Goal: Transaction & Acquisition: Purchase product/service

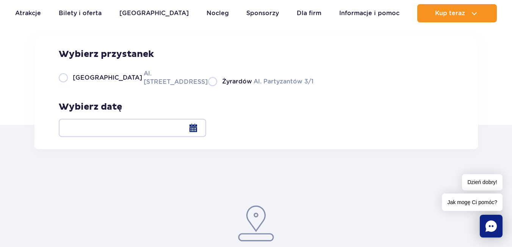
click at [61, 86] on label "Warszawa Al. Jerozolimskie 56" at bounding box center [129, 77] width 140 height 17
click at [61, 86] on input "Warszawa Al. Jerozolimskie 56" at bounding box center [63, 85] width 8 height 2
radio input "true"
click at [206, 127] on div at bounding box center [132, 128] width 147 height 18
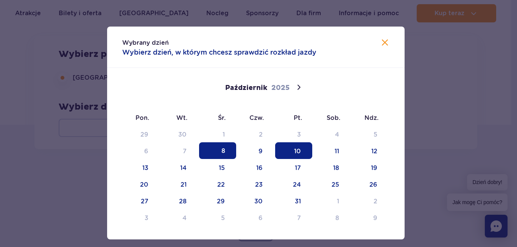
click at [294, 149] on span "10" at bounding box center [293, 150] width 37 height 17
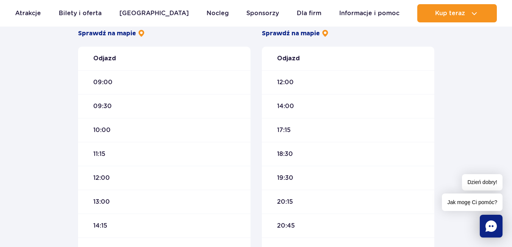
scroll to position [265, 0]
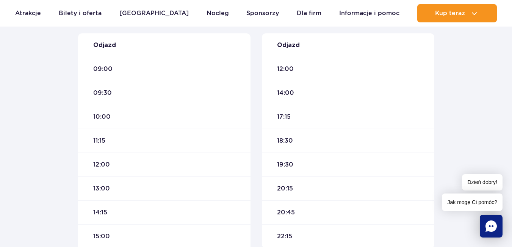
click at [100, 165] on span "12:00" at bounding box center [101, 164] width 17 height 8
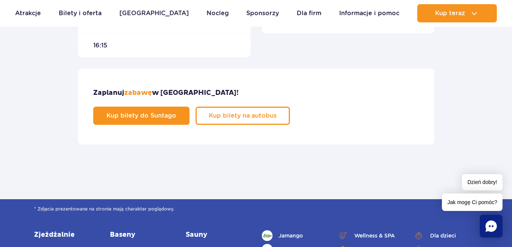
scroll to position [492, 0]
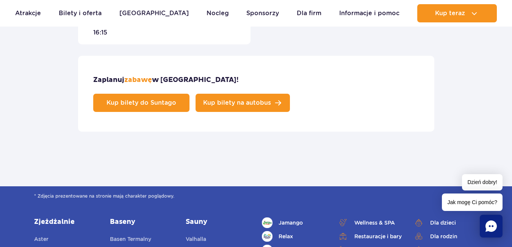
click at [271, 100] on span "Kup bilety na autobus" at bounding box center [237, 103] width 68 height 6
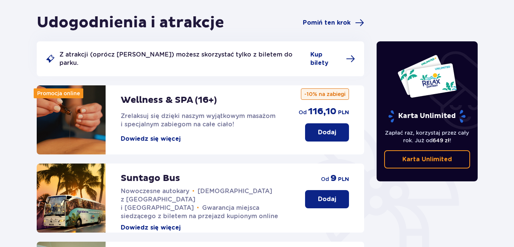
scroll to position [76, 0]
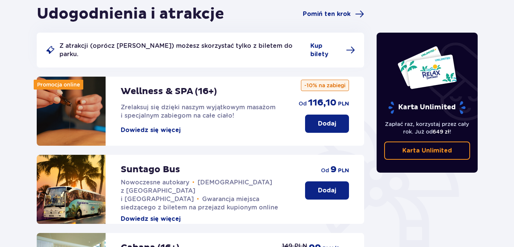
click at [317, 186] on button "Dodaj" at bounding box center [327, 190] width 44 height 18
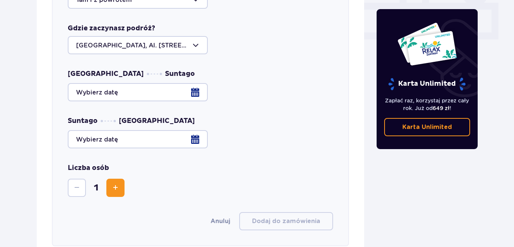
scroll to position [373, 0]
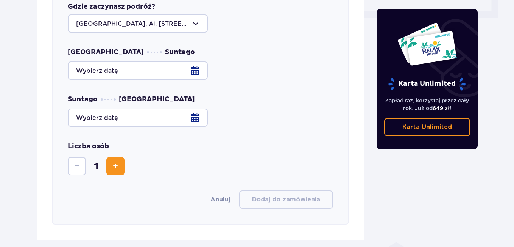
click at [195, 62] on div at bounding box center [200, 70] width 265 height 18
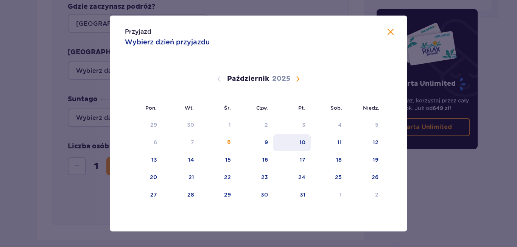
click at [306, 141] on div "10" at bounding box center [303, 142] width 6 height 8
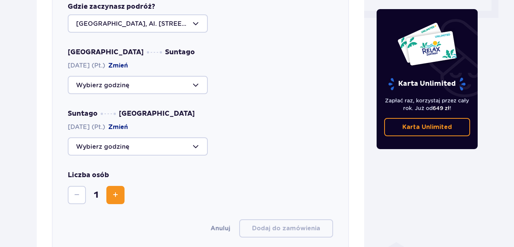
click at [197, 76] on div at bounding box center [138, 85] width 140 height 18
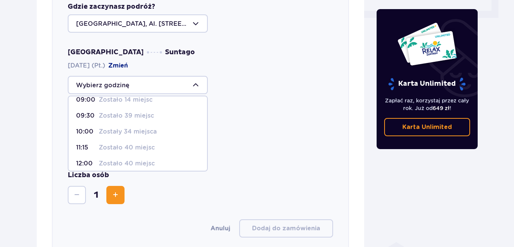
scroll to position [14, 0]
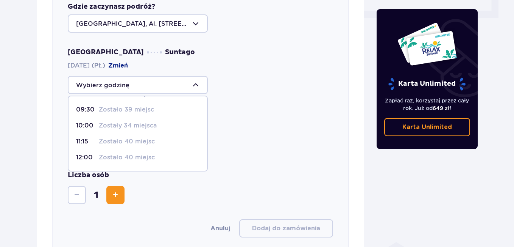
click at [83, 153] on p "12:00" at bounding box center [86, 157] width 20 height 8
type input "12:00"
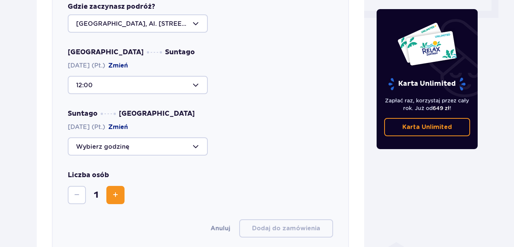
click at [194, 137] on div at bounding box center [138, 146] width 140 height 18
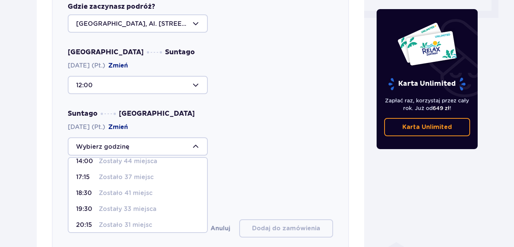
scroll to position [12, 0]
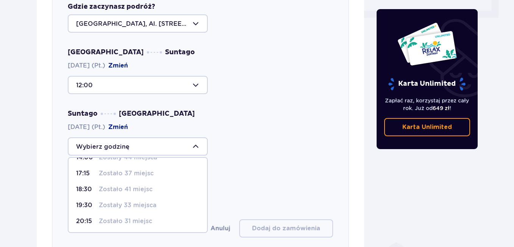
click at [131, 201] on p "Zostały 33 miejsca" at bounding box center [128, 205] width 58 height 8
type input "19:30"
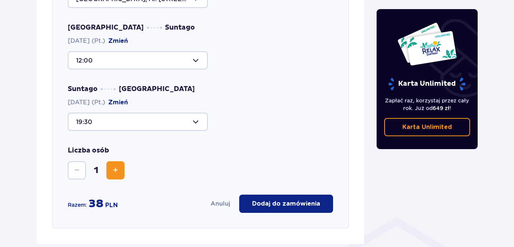
scroll to position [411, 0]
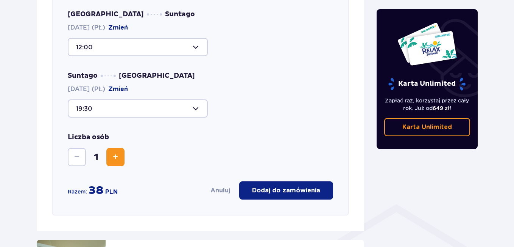
click at [117, 152] on span "Zwiększ" at bounding box center [115, 156] width 9 height 9
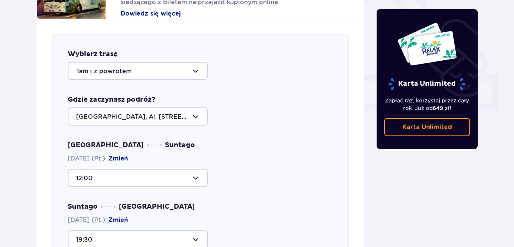
scroll to position [298, 0]
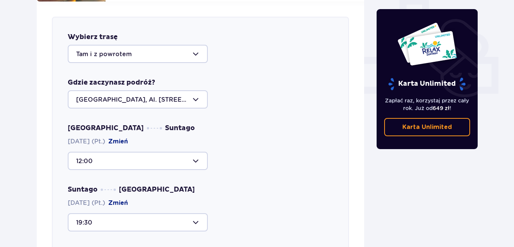
click at [196, 45] on div at bounding box center [138, 54] width 140 height 18
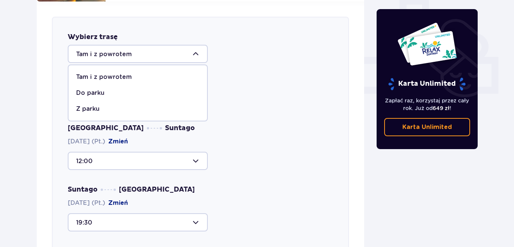
click at [93, 89] on p "Do parku" at bounding box center [90, 93] width 28 height 8
type input "Do parku"
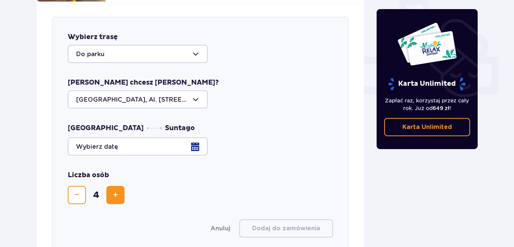
click at [196, 137] on div at bounding box center [200, 146] width 265 height 18
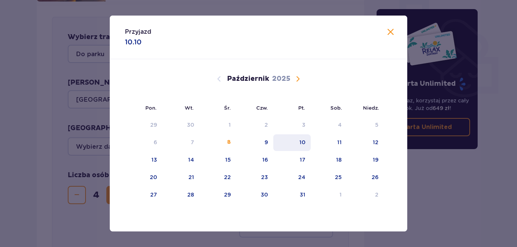
click at [305, 144] on div "10" at bounding box center [303, 142] width 6 height 8
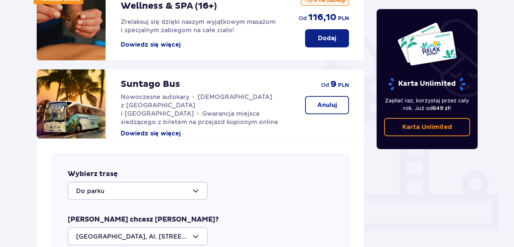
scroll to position [160, 0]
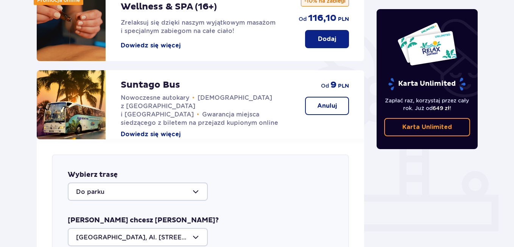
click at [333, 102] on p "Anuluj" at bounding box center [327, 106] width 20 height 8
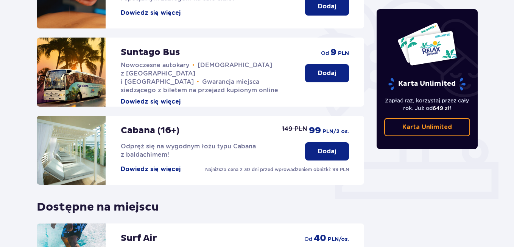
scroll to position [190, 0]
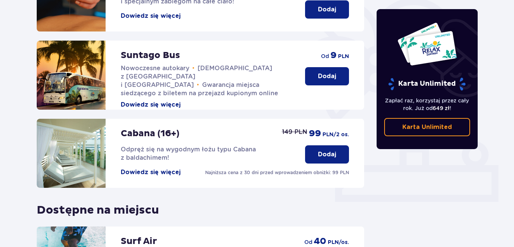
click at [323, 72] on p "Dodaj" at bounding box center [327, 76] width 18 height 8
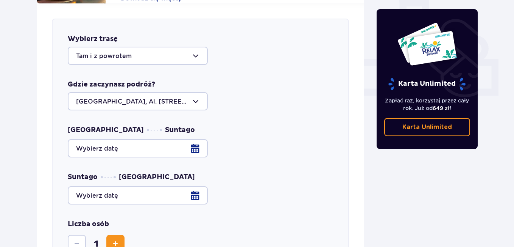
scroll to position [298, 0]
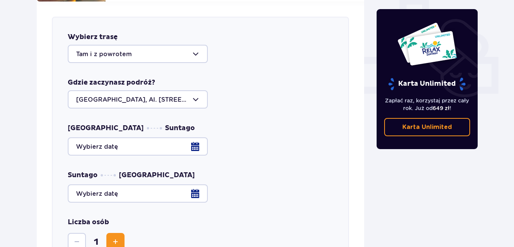
click at [194, 45] on div at bounding box center [138, 54] width 140 height 18
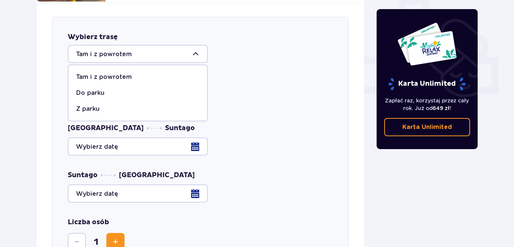
click at [94, 89] on p "Do parku" at bounding box center [90, 93] width 28 height 8
type input "Do parku"
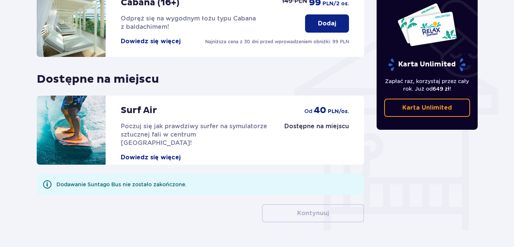
scroll to position [600, 0]
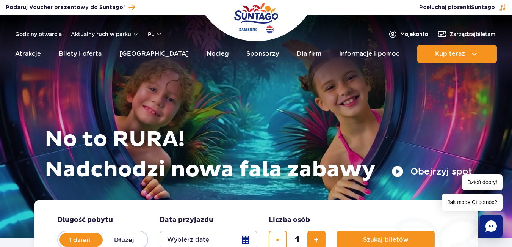
click at [406, 33] on span "Moje konto" at bounding box center [414, 34] width 28 height 8
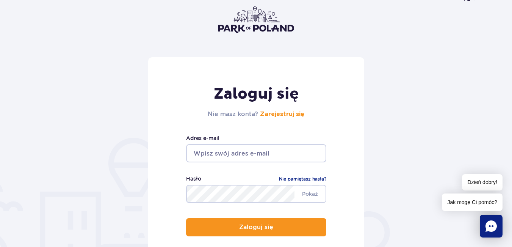
scroll to position [114, 0]
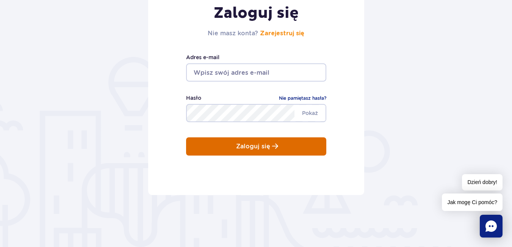
type input "[EMAIL_ADDRESS][DOMAIN_NAME]"
click at [263, 148] on p "Zaloguj się" at bounding box center [253, 146] width 34 height 7
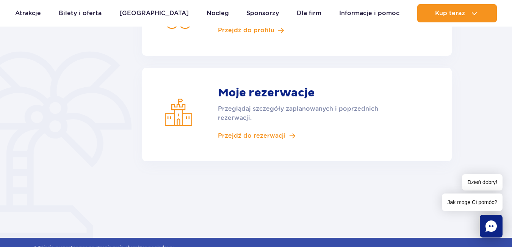
scroll to position [189, 0]
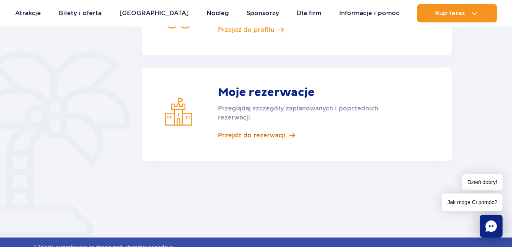
click at [282, 136] on span "Przejdź do rezerwacji" at bounding box center [252, 135] width 68 height 8
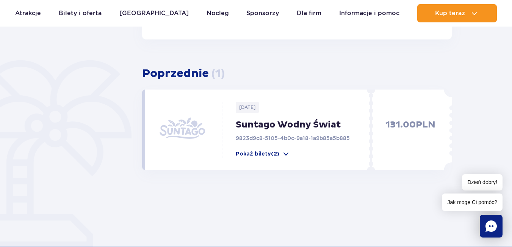
scroll to position [189, 0]
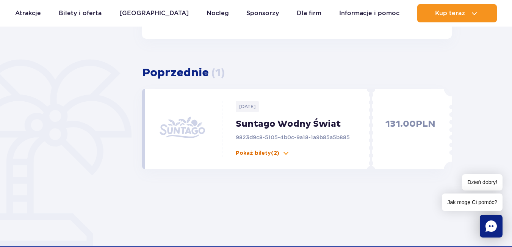
click at [282, 153] on span at bounding box center [286, 153] width 8 height 8
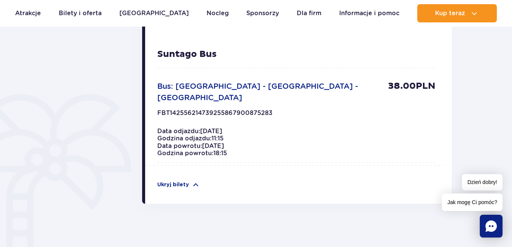
scroll to position [454, 0]
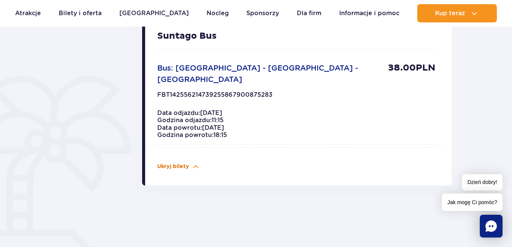
click at [195, 162] on span at bounding box center [196, 166] width 8 height 8
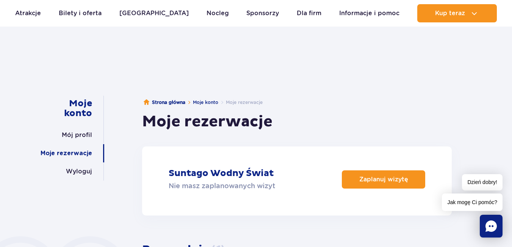
scroll to position [0, 0]
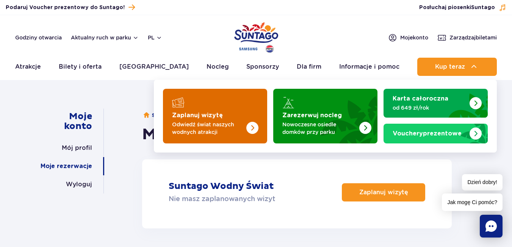
click at [203, 114] on strong "Zaplanuj wizytę" at bounding box center [197, 115] width 51 height 6
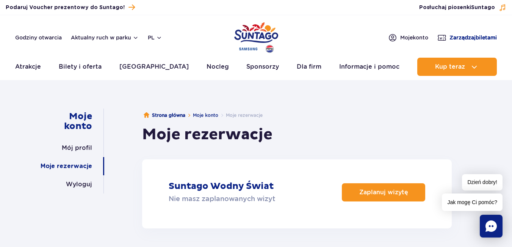
click at [462, 37] on span "Zarządzaj biletami" at bounding box center [472, 38] width 47 height 8
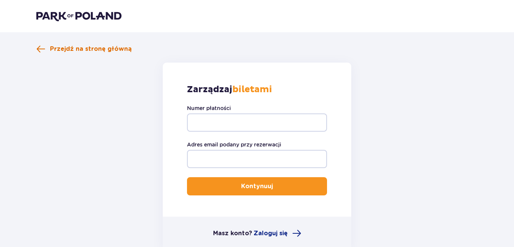
click at [37, 48] on span at bounding box center [40, 48] width 9 height 9
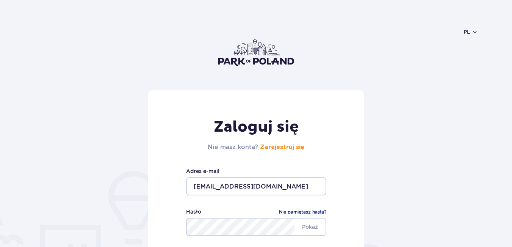
scroll to position [114, 0]
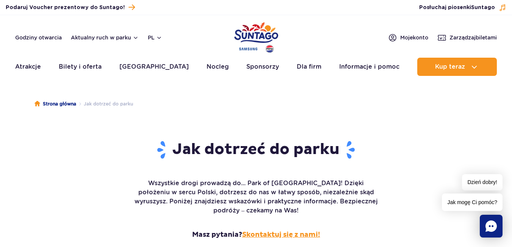
click at [290, 230] on link "Skontaktuj się z nami!" at bounding box center [281, 234] width 78 height 9
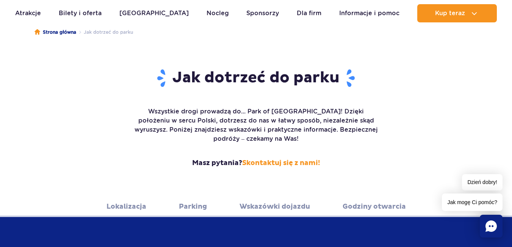
scroll to position [76, 0]
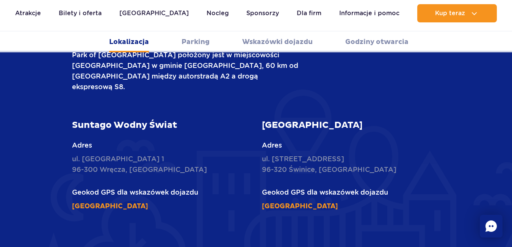
scroll to position [341, 0]
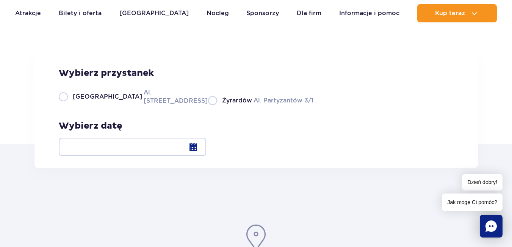
scroll to position [76, 0]
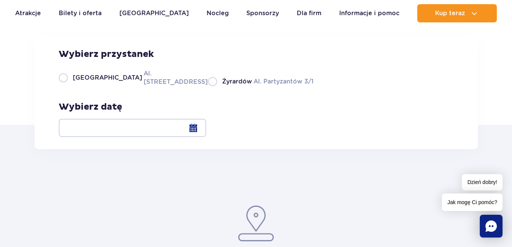
click at [64, 86] on label "Warszawa Al. Jerozolimskie 56" at bounding box center [129, 77] width 140 height 17
click at [64, 86] on input "Warszawa Al. Jerozolimskie 56" at bounding box center [63, 85] width 8 height 2
radio input "true"
click at [206, 128] on div at bounding box center [132, 128] width 147 height 18
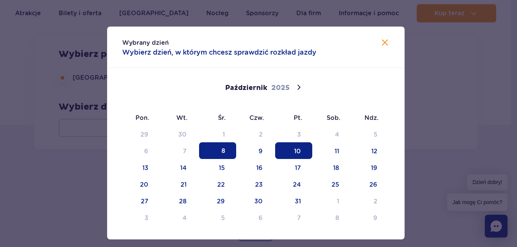
click at [296, 152] on span "10" at bounding box center [293, 150] width 37 height 17
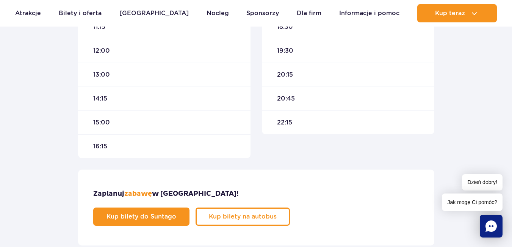
scroll to position [417, 0]
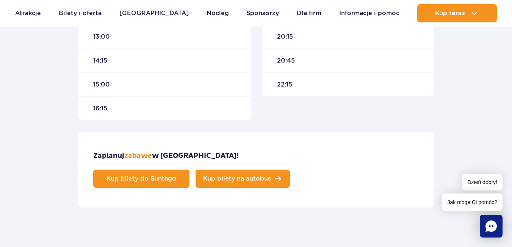
click at [271, 175] on span "Kup bilety na autobus" at bounding box center [237, 178] width 68 height 6
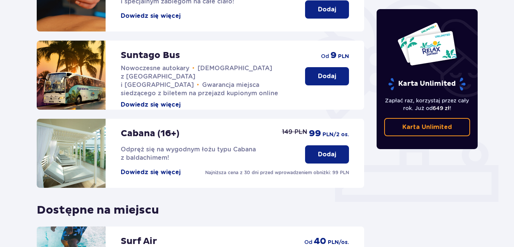
scroll to position [152, 0]
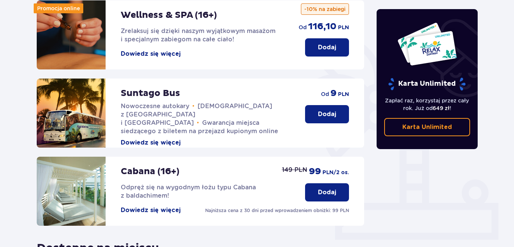
click at [330, 110] on p "Dodaj" at bounding box center [327, 114] width 18 height 8
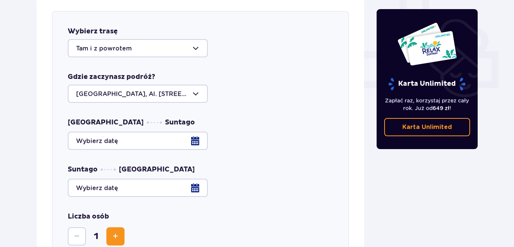
scroll to position [298, 0]
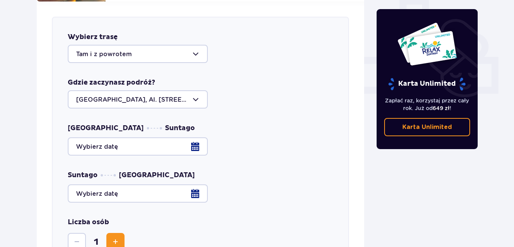
click at [198, 137] on div at bounding box center [200, 146] width 265 height 18
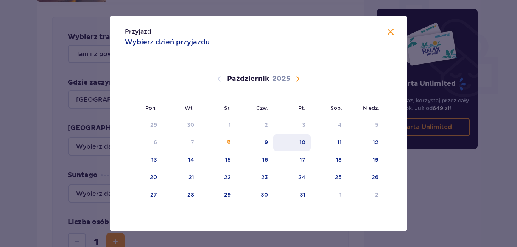
click at [302, 140] on div "10" at bounding box center [303, 142] width 6 height 8
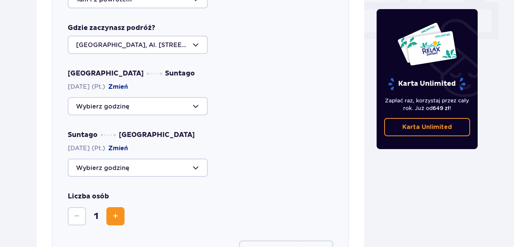
scroll to position [373, 0]
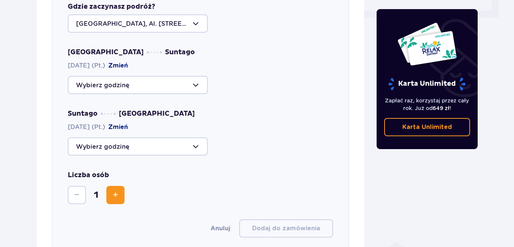
click at [197, 78] on div at bounding box center [138, 85] width 140 height 18
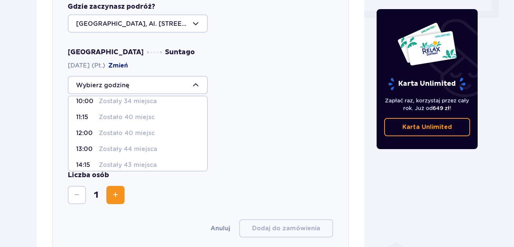
scroll to position [42, 0]
click at [140, 126] on p "Zostało 40 miejsc" at bounding box center [127, 130] width 56 height 8
type input "12:00"
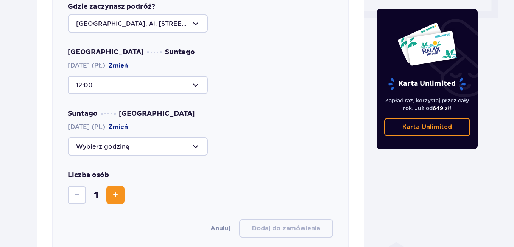
click at [197, 137] on div at bounding box center [138, 146] width 140 height 18
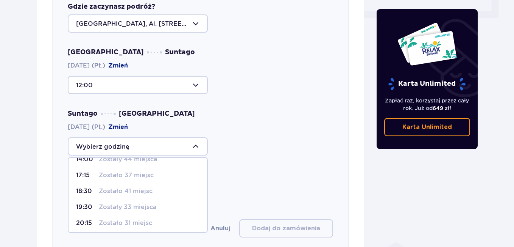
scroll to position [11, 0]
drag, startPoint x: 140, startPoint y: 195, endPoint x: 145, endPoint y: 193, distance: 5.2
click at [139, 202] on p "Zostały 33 miejsca" at bounding box center [128, 206] width 58 height 8
type input "19:30"
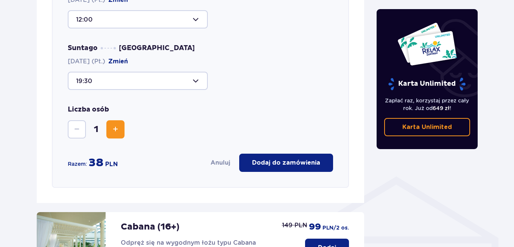
scroll to position [449, 0]
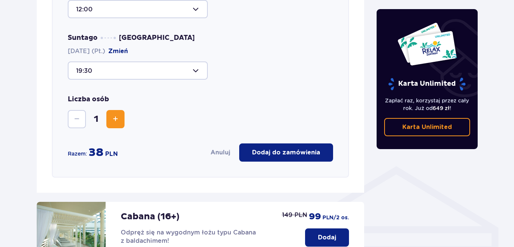
click at [111, 114] on span "Zwiększ" at bounding box center [115, 118] width 9 height 9
drag, startPoint x: 75, startPoint y: 113, endPoint x: 89, endPoint y: 117, distance: 14.5
click at [75, 114] on span "Zmniejsz" at bounding box center [76, 118] width 9 height 9
click at [266, 148] on p "Dodaj do zamówienia" at bounding box center [286, 152] width 68 height 8
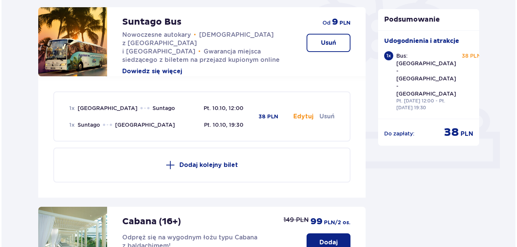
scroll to position [222, 0]
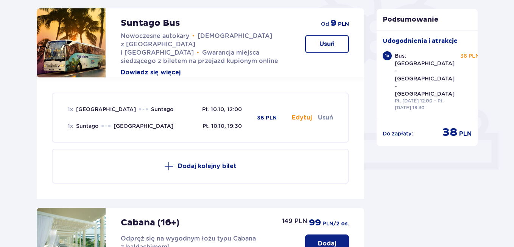
click at [160, 68] on button "Dowiedz się więcej" at bounding box center [151, 72] width 60 height 8
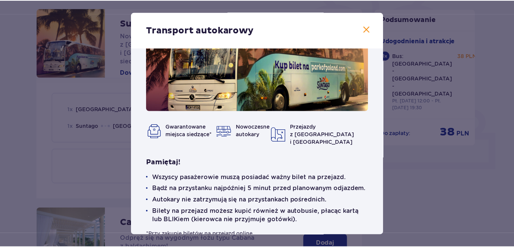
scroll to position [58, 0]
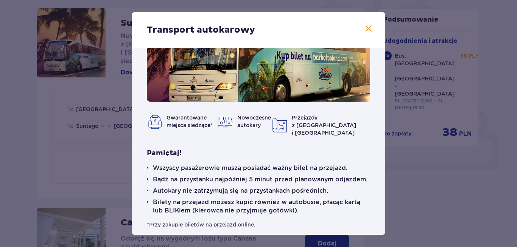
click at [365, 28] on span at bounding box center [368, 28] width 9 height 9
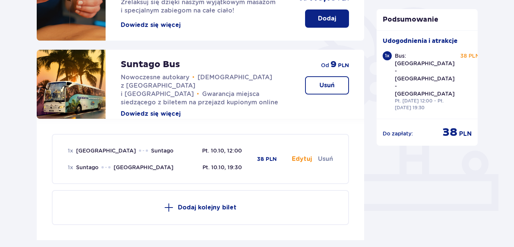
scroll to position [189, 0]
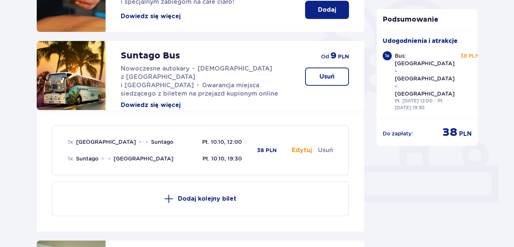
click at [221, 194] on p "Dodaj kolejny bilet" at bounding box center [207, 198] width 59 height 8
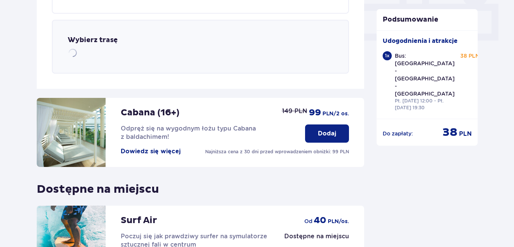
scroll to position [354, 0]
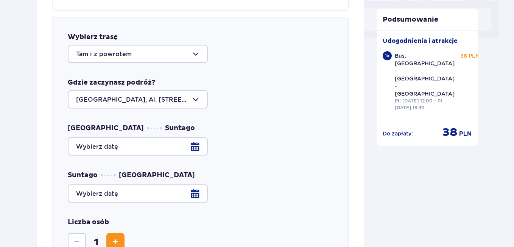
click at [195, 139] on div at bounding box center [200, 146] width 265 height 18
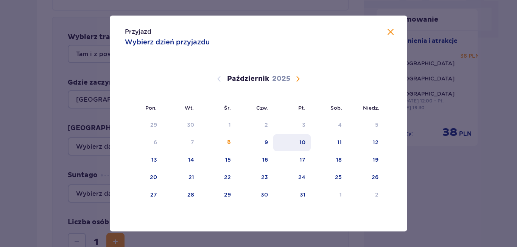
click at [304, 140] on div "10" at bounding box center [303, 142] width 6 height 8
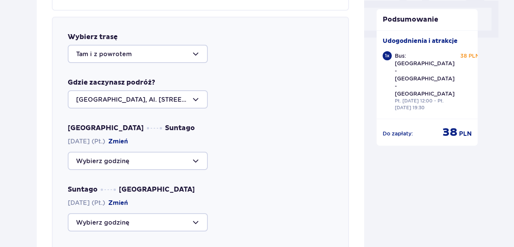
click at [197, 153] on div at bounding box center [138, 160] width 140 height 18
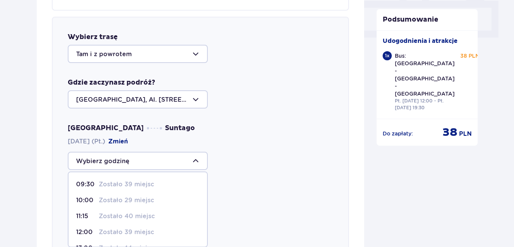
scroll to position [16, 0]
click at [126, 227] on p "Zostało 39 miejsc" at bounding box center [126, 231] width 55 height 8
type input "12:00"
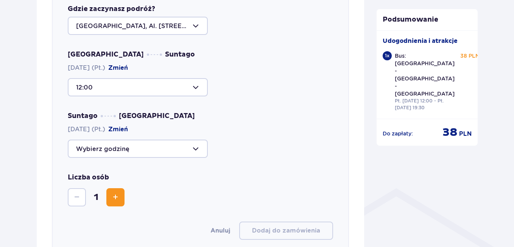
scroll to position [429, 0]
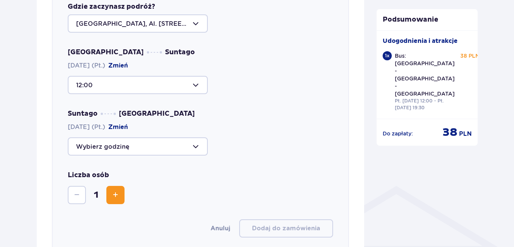
click at [196, 137] on div at bounding box center [138, 146] width 140 height 18
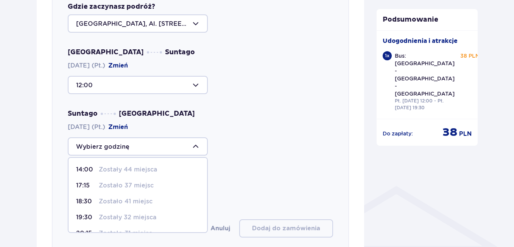
click at [117, 213] on p "Zostały 32 miejsca" at bounding box center [128, 217] width 58 height 8
type input "19:30"
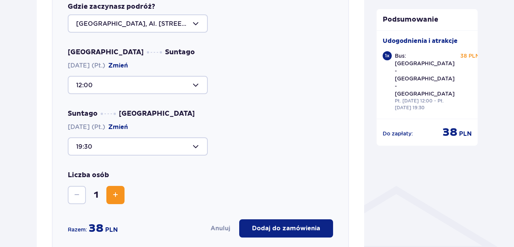
click at [113, 190] on span "Zwiększ" at bounding box center [115, 194] width 9 height 9
click at [115, 190] on span "Zwiększ" at bounding box center [115, 194] width 9 height 9
click at [297, 224] on p "Dodaj do zamówienia" at bounding box center [286, 228] width 68 height 8
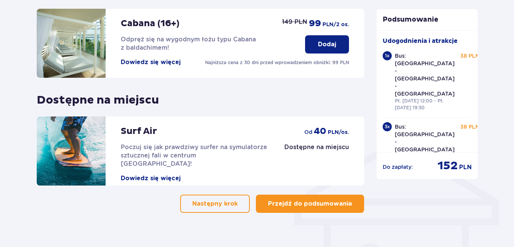
scroll to position [481, 0]
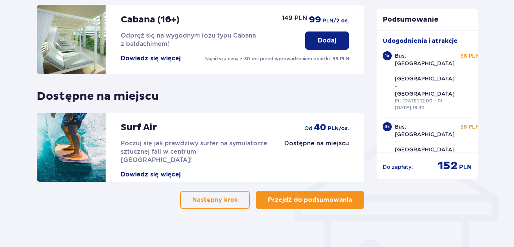
click at [290, 195] on p "Przejdź do podsumowania" at bounding box center [310, 199] width 84 height 8
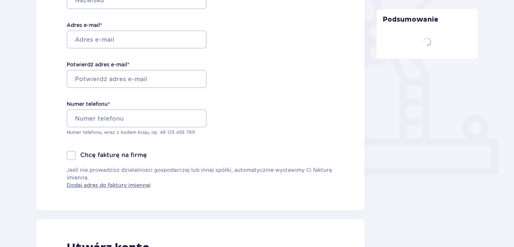
type input "Natalia"
type input "Komendra"
type input "[EMAIL_ADDRESS][DOMAIN_NAME]"
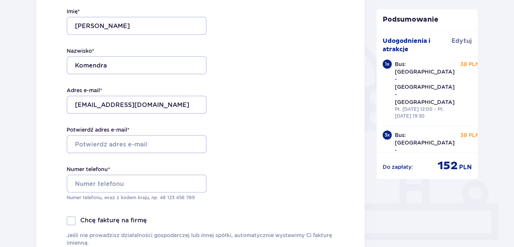
scroll to position [189, 0]
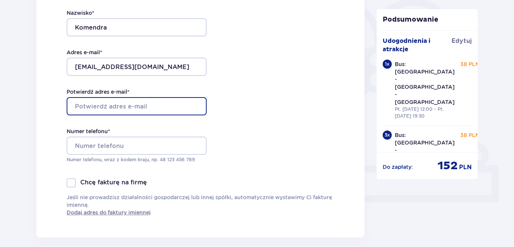
click at [137, 106] on input "Potwierdź adres e-mail *" at bounding box center [137, 106] width 140 height 18
type input "[EMAIL_ADDRESS][DOMAIN_NAME]"
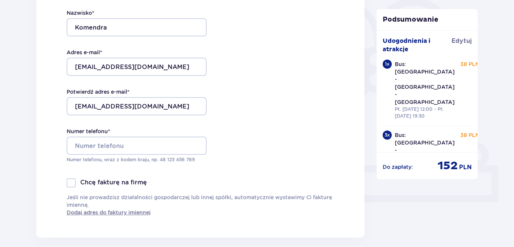
type input "Nataliia"
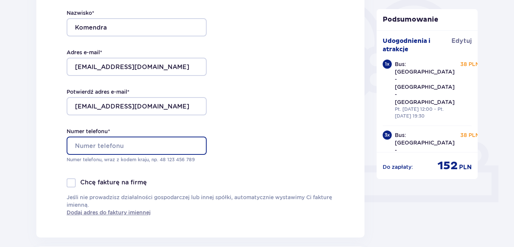
type input "575467472"
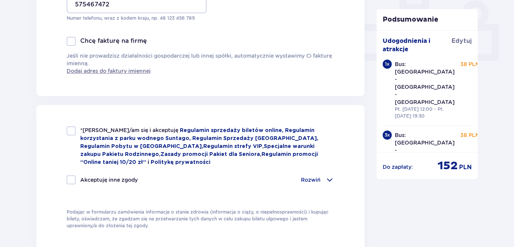
scroll to position [341, 0]
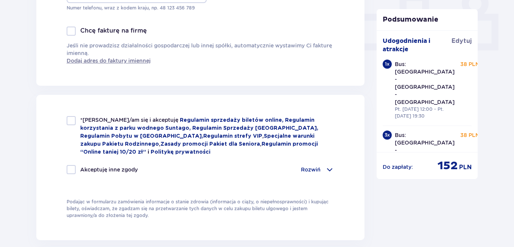
click at [71, 116] on div at bounding box center [71, 120] width 9 height 9
checkbox input "true"
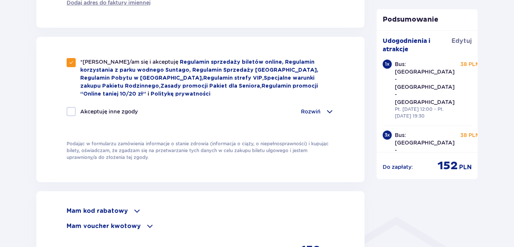
scroll to position [417, 0]
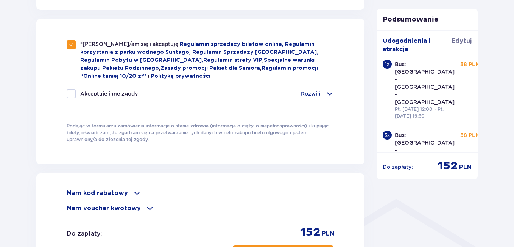
click at [333, 91] on span at bounding box center [329, 93] width 9 height 9
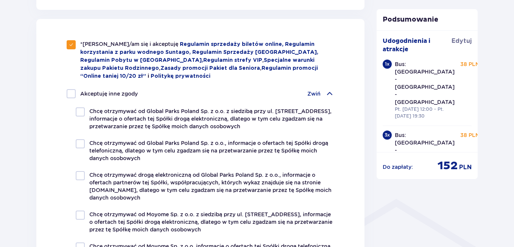
click at [330, 91] on span at bounding box center [329, 93] width 9 height 9
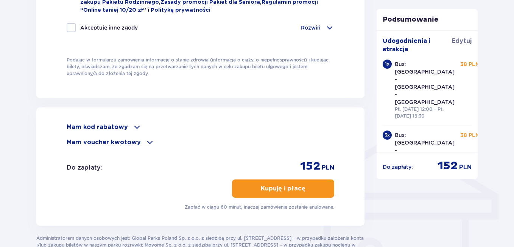
scroll to position [492, 0]
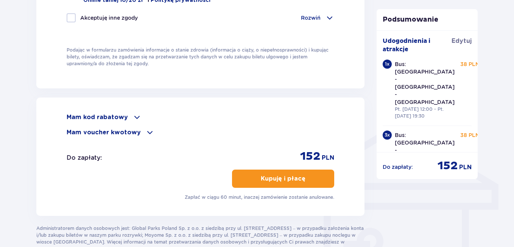
click at [145, 129] on span at bounding box center [149, 132] width 9 height 9
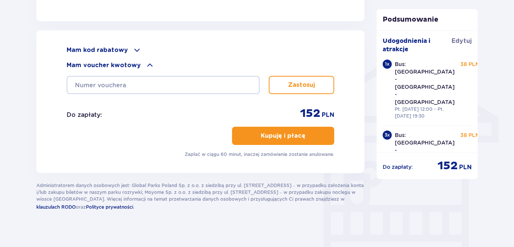
scroll to position [567, 0]
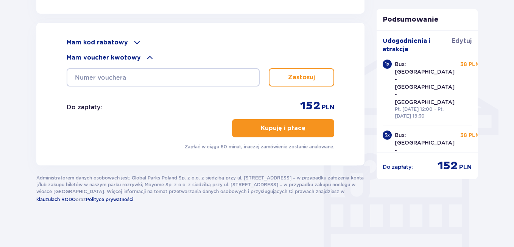
click at [290, 129] on p "Kupuję i płacę" at bounding box center [283, 128] width 45 height 8
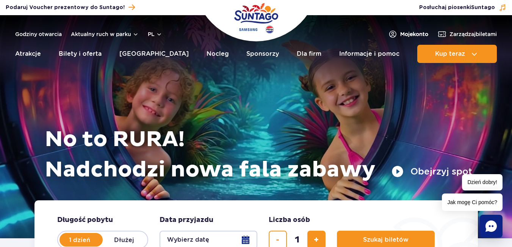
click at [409, 34] on span "Moje konto" at bounding box center [414, 34] width 28 height 8
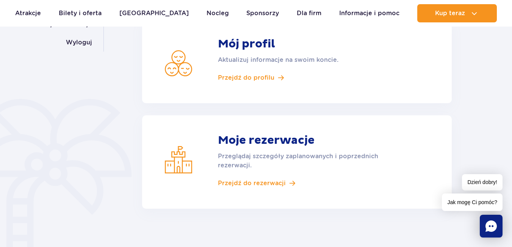
scroll to position [151, 0]
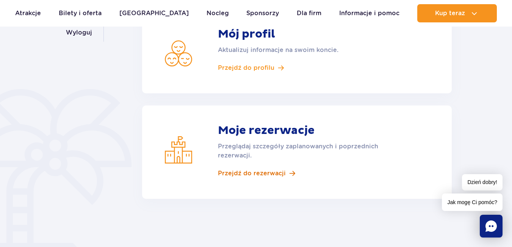
click at [281, 170] on span "Przejdź do rezerwacji" at bounding box center [252, 173] width 68 height 8
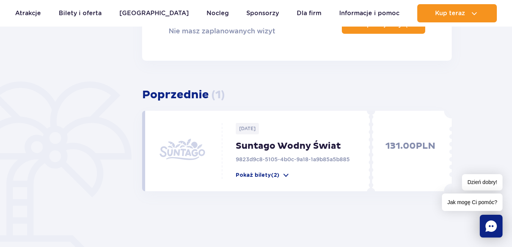
scroll to position [189, 0]
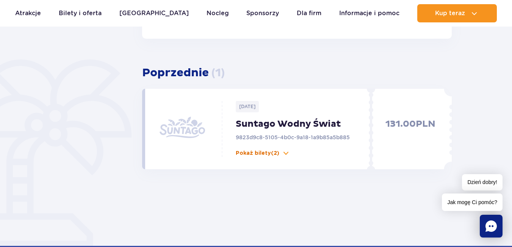
click at [284, 151] on span at bounding box center [286, 153] width 8 height 8
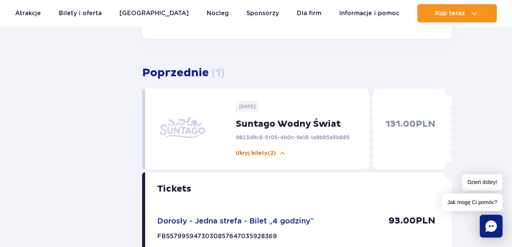
click at [282, 152] on span at bounding box center [283, 153] width 8 height 8
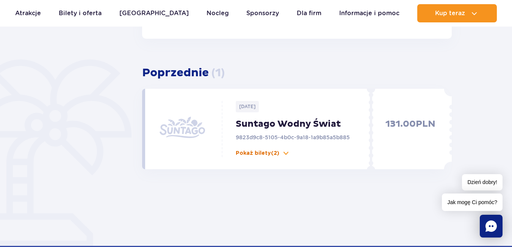
click at [282, 151] on span at bounding box center [286, 153] width 8 height 8
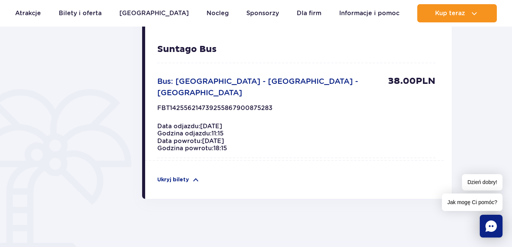
scroll to position [454, 0]
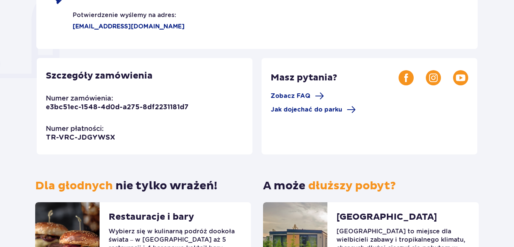
scroll to position [130, 0]
